Goal: Information Seeking & Learning: Understand process/instructions

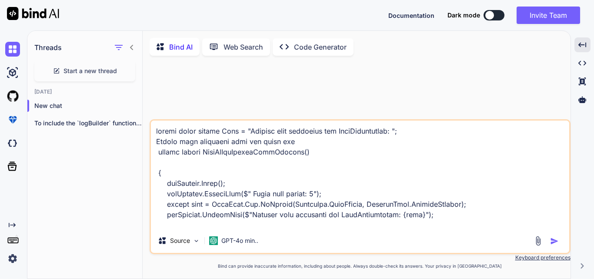
scroll to position [3, 0]
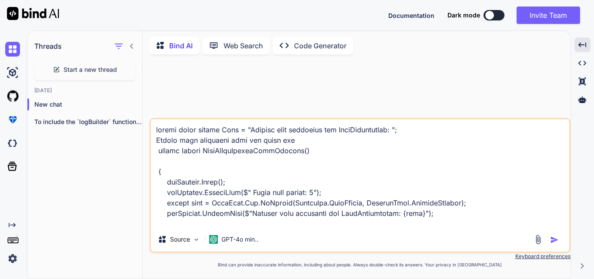
type textarea "public const string Date = "Current date formatted for LinkDescription: "; Remo…"
type textarea "x"
type textarea "public const string Date = "Current date formatted for LinkDescription: "; Remo…"
type textarea "x"
type textarea "public const string Date = "Current date formatted for LinkDescription: "; Remo…"
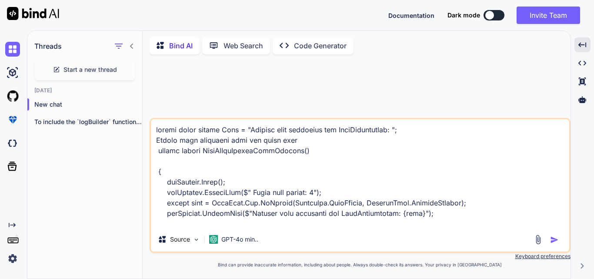
type textarea "x"
type textarea "public const string Date = "Current date formatted for LinkDescription: "; Remo…"
type textarea "x"
type textarea "public const string Date = "Current date formatted for LinkDescription: "; Remo…"
type textarea "x"
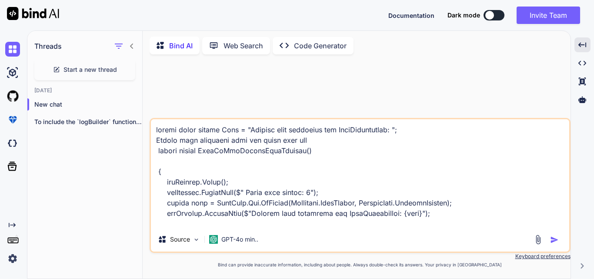
type textarea "public const string Date = "Current date formatted for LinkDescription: "; Remo…"
type textarea "x"
type textarea "public const string Date = "Current date formatted for LinkDescription: "; Remo…"
type textarea "x"
type textarea "public const string Date = "Current date formatted for LinkDescription: "; Remo…"
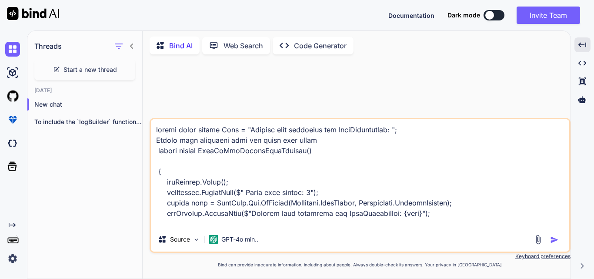
type textarea "x"
type textarea "public const string Date = "Current date formatted for LinkDescription: "; Remo…"
type textarea "x"
type textarea "public const string Date = "Current date formatted for LinkDescription: "; Remo…"
type textarea "x"
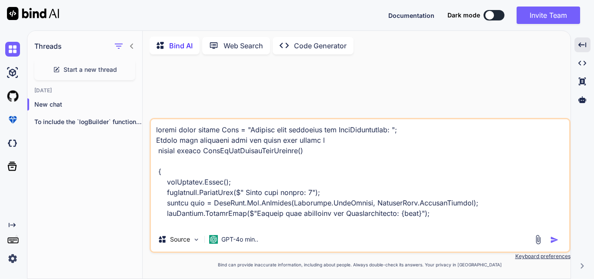
type textarea "public const string Date = "Current date formatted for LinkDescription: "; Remo…"
type textarea "x"
type textarea "public const string Date = "Current date formatted for LinkDescription: "; Remo…"
type textarea "x"
type textarea "public const string Date = "Current date formatted for LinkDescription: "; Remo…"
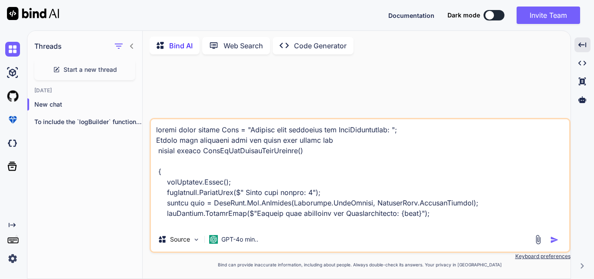
type textarea "x"
type textarea "public const string Date = "Current date formatted for LinkDescription: "; Remo…"
type textarea "x"
type textarea "public const string Date = "Current date formatted for LinkDescription: "; Remo…"
type textarea "x"
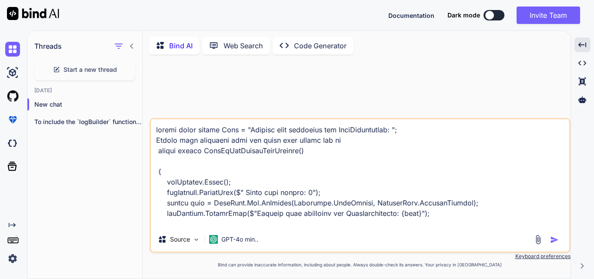
type textarea "public const string Date = "Current date formatted for LinkDescription: "; Remo…"
type textarea "x"
type textarea "public const string Date = "Current date formatted for LinkDescription: "; Remo…"
type textarea "x"
type textarea "public const string Date = "Current date formatted for LinkDescription: "; Remo…"
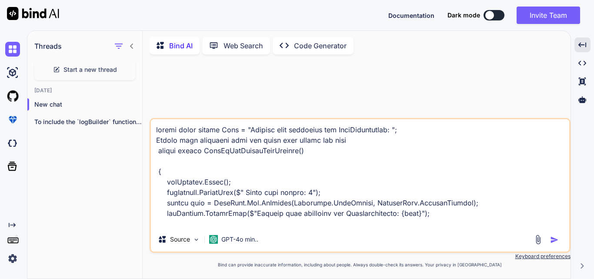
type textarea "x"
type textarea "public const string Date = "Current date formatted for LinkDescription: "; Remo…"
type textarea "x"
type textarea "public const string Date = "Current date formatted for LinkDescription: "; Remo…"
type textarea "x"
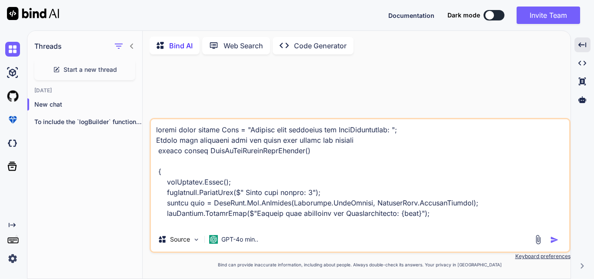
type textarea "public const string Date = "Current date formatted for LinkDescription: "; Remo…"
type textarea "x"
type textarea "public const string Date = "Current date formatted for LinkDescription: "; Remo…"
type textarea "x"
type textarea "public const string Date = "Current date formatted for LinkDescription: "; Remo…"
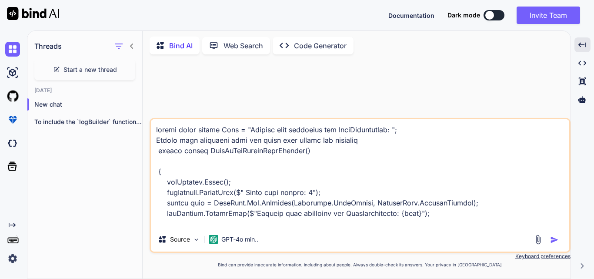
type textarea "x"
type textarea "public const string Date = "Current date formatted for LinkDescription: "; Remo…"
type textarea "x"
type textarea "public const string Date = "Current date formatted for LinkDescription: "; Remo…"
type textarea "x"
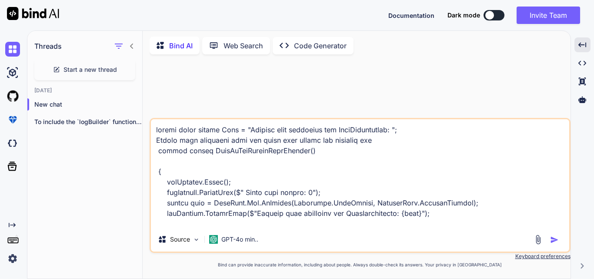
type textarea "public const string Date = "Current date formatted for LinkDescription: "; Remo…"
type textarea "x"
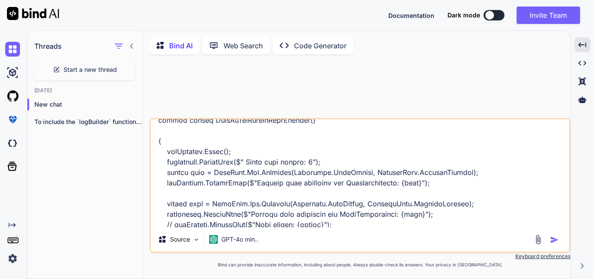
scroll to position [44, 0]
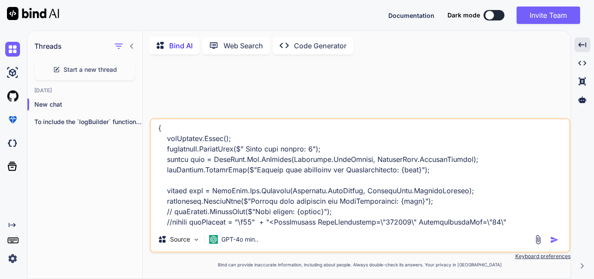
drag, startPoint x: 251, startPoint y: 171, endPoint x: 414, endPoint y: 170, distance: 162.3
click at [414, 170] on textarea at bounding box center [360, 173] width 419 height 108
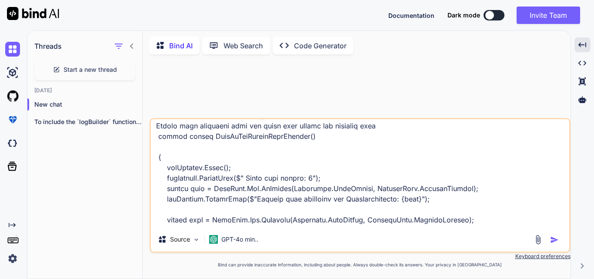
scroll to position [0, 0]
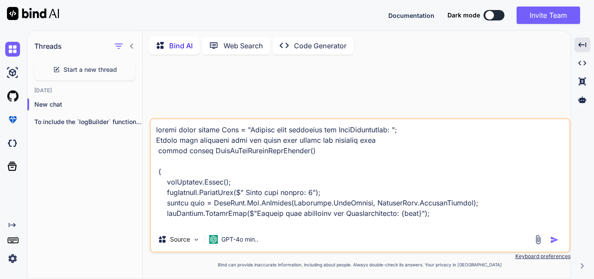
click at [379, 140] on textarea at bounding box center [360, 173] width 419 height 108
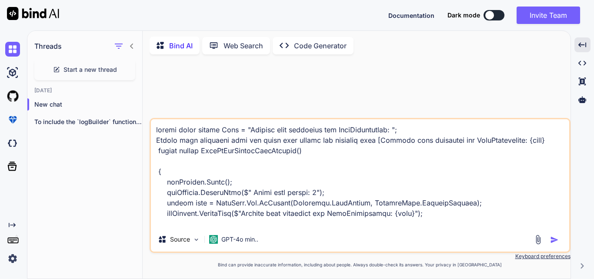
type textarea "public const string Date = "Current date formatted for LinkDescription: "; Remo…"
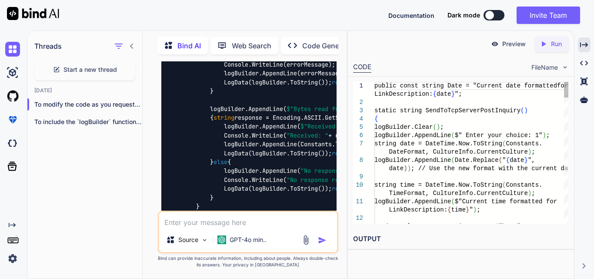
scroll to position [1973, 0]
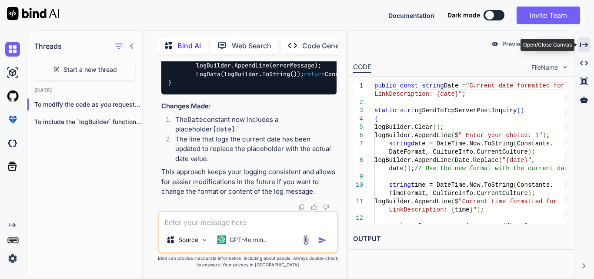
click at [589, 44] on div "Created with Pixso." at bounding box center [584, 44] width 13 height 15
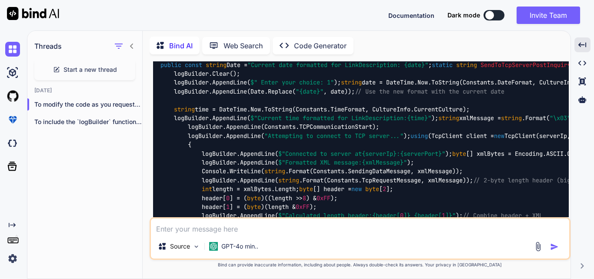
scroll to position [445, 0]
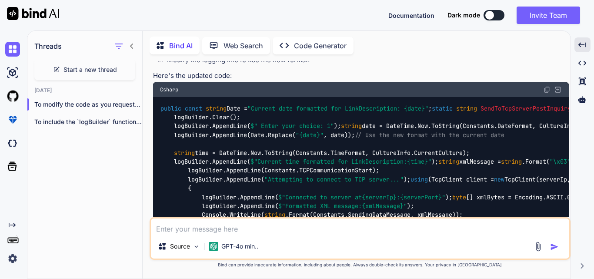
click at [311, 139] on span ""{date}"" at bounding box center [310, 135] width 28 height 8
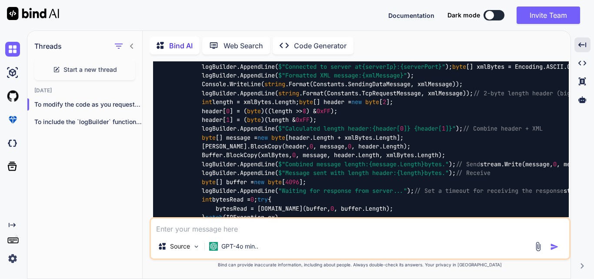
scroll to position [358, 0]
